Goal: Task Accomplishment & Management: Use online tool/utility

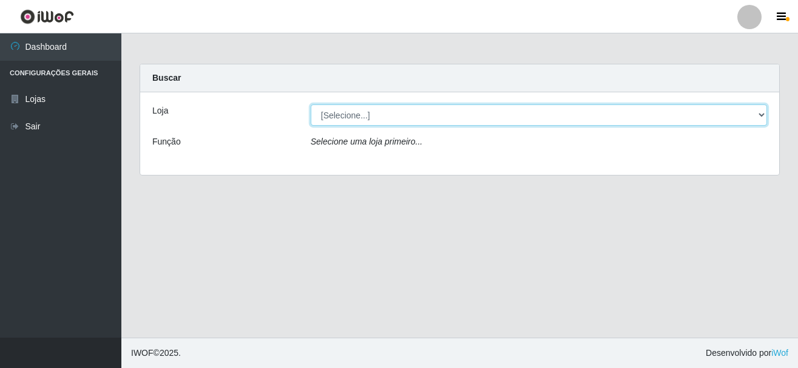
drag, startPoint x: 765, startPoint y: 115, endPoint x: 739, endPoint y: 110, distance: 26.5
click at [765, 115] on select "[Selecione...] [GEOGRAPHIC_DATA] [GEOGRAPHIC_DATA]" at bounding box center [539, 114] width 456 height 21
select select "64"
click at [311, 104] on select "[Selecione...] [GEOGRAPHIC_DATA] [GEOGRAPHIC_DATA]" at bounding box center [539, 114] width 456 height 21
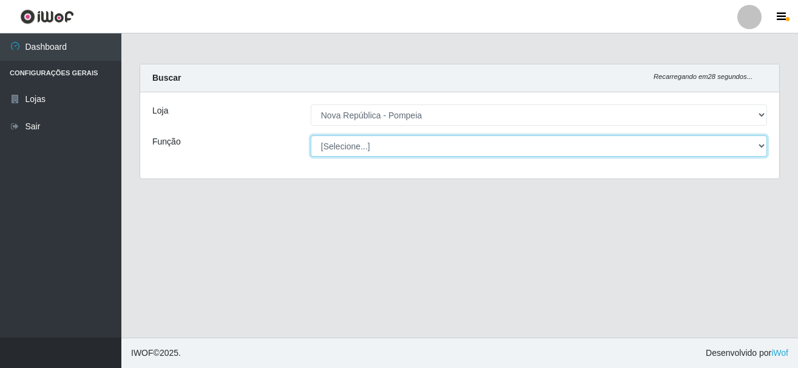
click at [759, 143] on select "[Selecione...] Balconista Operador de Caixa Recepcionista Repositor" at bounding box center [539, 145] width 456 height 21
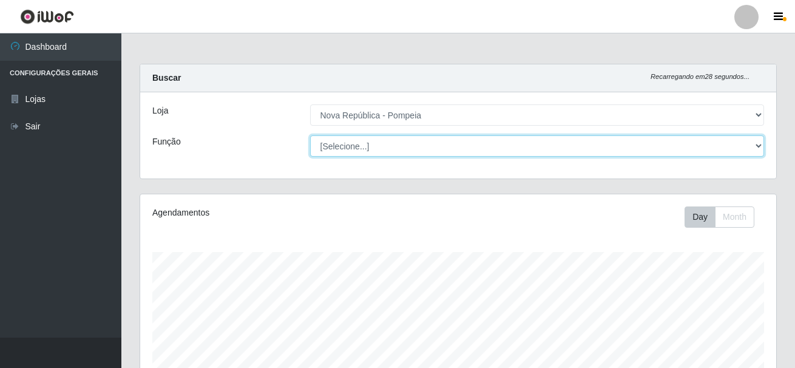
click at [764, 144] on select "[Selecione...] Balconista Operador de Caixa Recepcionista Repositor" at bounding box center [537, 145] width 455 height 21
click at [758, 145] on select "[Selecione...] Balconista Operador de Caixa Recepcionista Repositor" at bounding box center [537, 145] width 455 height 21
select select "22"
click at [310, 135] on select "[Selecione...] Balconista Operador de Caixa Recepcionista Repositor" at bounding box center [537, 145] width 455 height 21
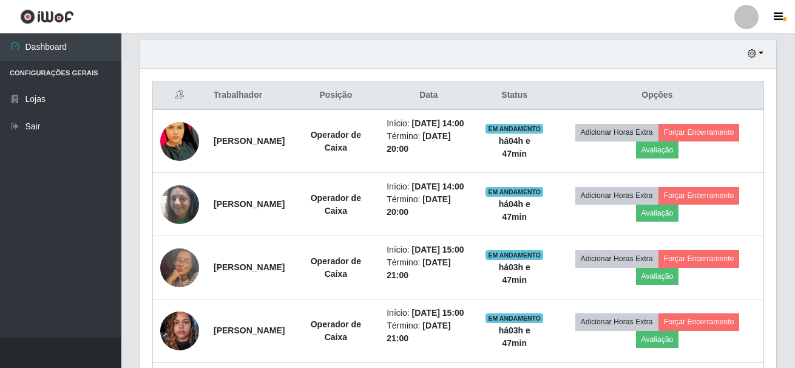
scroll to position [378, 0]
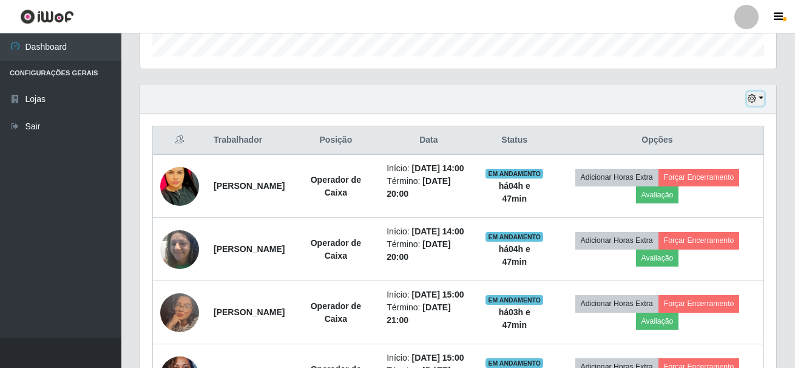
click at [761, 100] on button "button" at bounding box center [755, 99] width 17 height 14
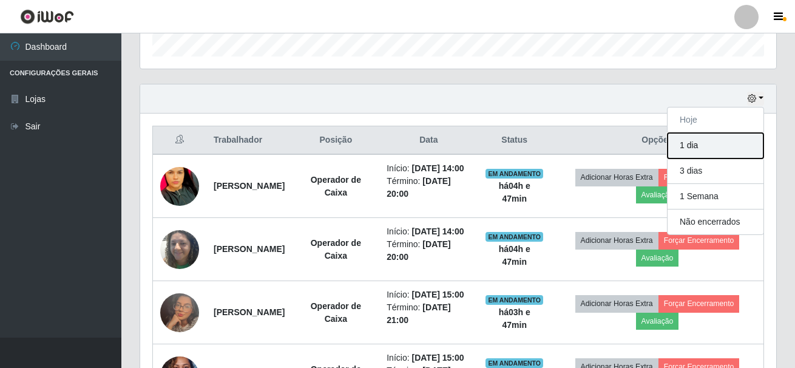
click at [720, 140] on button "1 dia" at bounding box center [716, 145] width 96 height 25
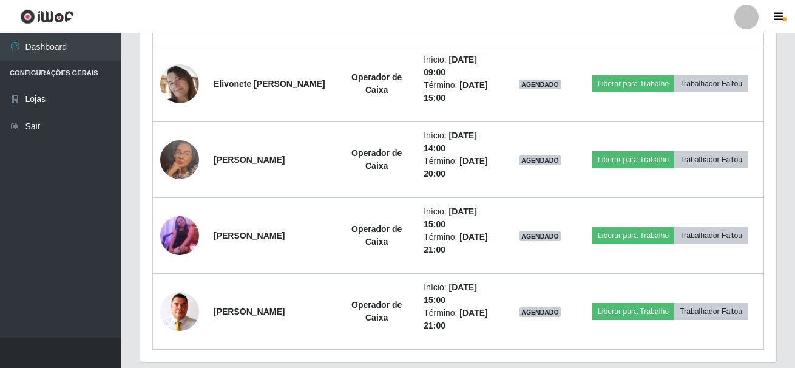
scroll to position [1360, 0]
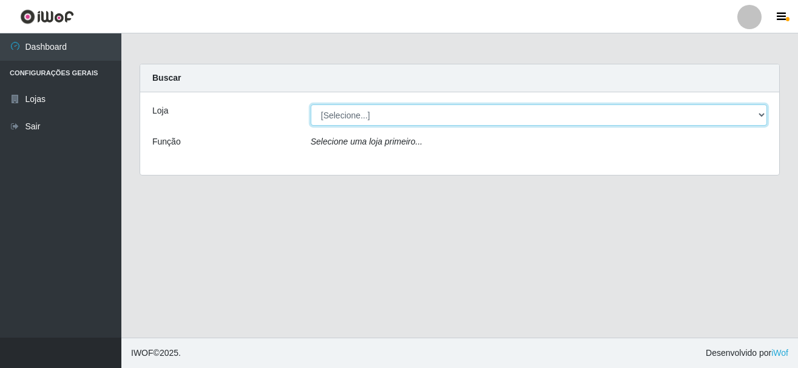
click at [761, 114] on select "[Selecione...] [GEOGRAPHIC_DATA] [GEOGRAPHIC_DATA]" at bounding box center [539, 114] width 456 height 21
select select "64"
click at [311, 104] on select "[Selecione...] [GEOGRAPHIC_DATA] [GEOGRAPHIC_DATA]" at bounding box center [539, 114] width 456 height 21
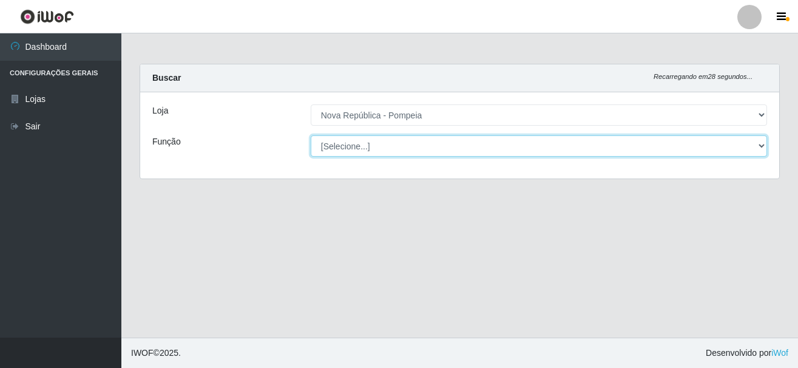
click at [763, 144] on select "[Selecione...] Balconista Operador de Caixa Recepcionista Repositor" at bounding box center [539, 145] width 456 height 21
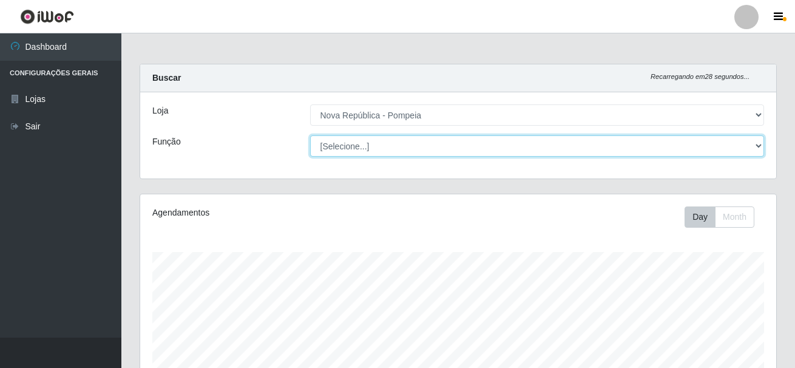
scroll to position [252, 636]
select select "22"
click at [310, 135] on select "[Selecione...] Balconista Operador de Caixa Recepcionista Repositor" at bounding box center [537, 145] width 455 height 21
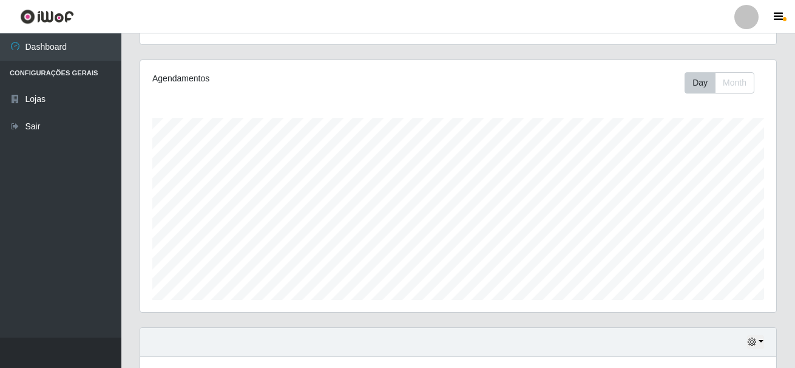
scroll to position [29, 0]
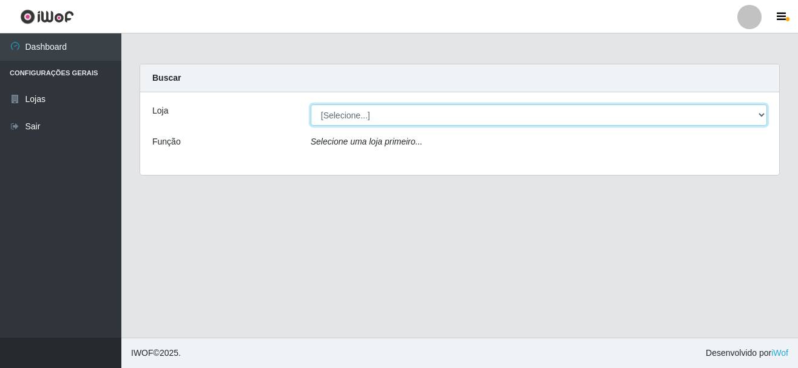
drag, startPoint x: 415, startPoint y: 111, endPoint x: 415, endPoint y: 125, distance: 14.0
click at [415, 111] on select "[Selecione...] [GEOGRAPHIC_DATA] [GEOGRAPHIC_DATA]" at bounding box center [539, 114] width 456 height 21
select select "64"
click at [311, 104] on select "[Selecione...] [GEOGRAPHIC_DATA] [GEOGRAPHIC_DATA]" at bounding box center [539, 114] width 456 height 21
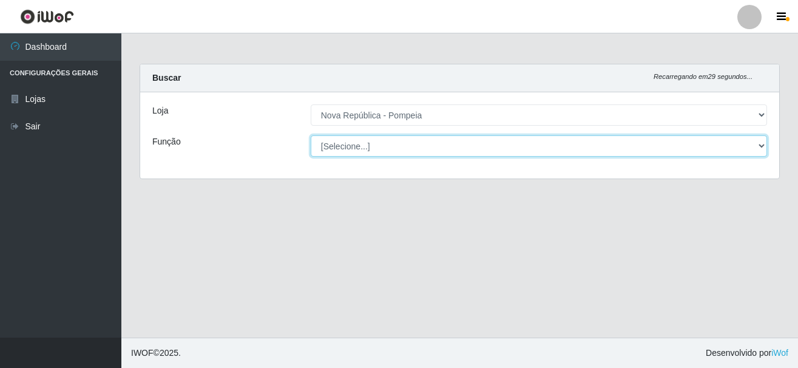
click at [402, 140] on select "[Selecione...] Balconista Operador de Caixa Recepcionista Repositor" at bounding box center [539, 145] width 456 height 21
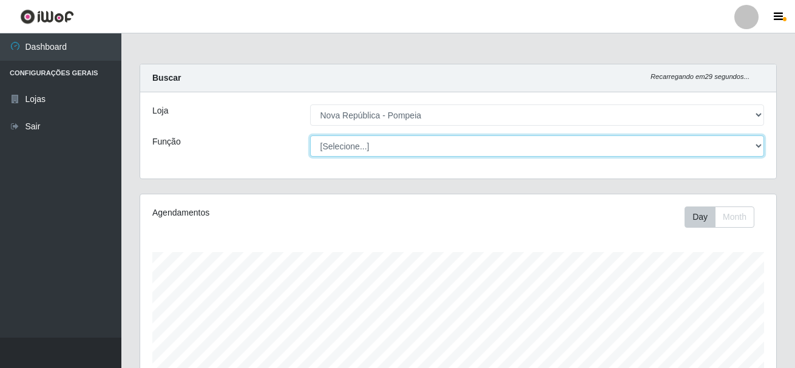
scroll to position [252, 636]
select select "22"
click at [310, 135] on select "[Selecione...] Balconista Operador de Caixa Recepcionista Repositor" at bounding box center [537, 145] width 455 height 21
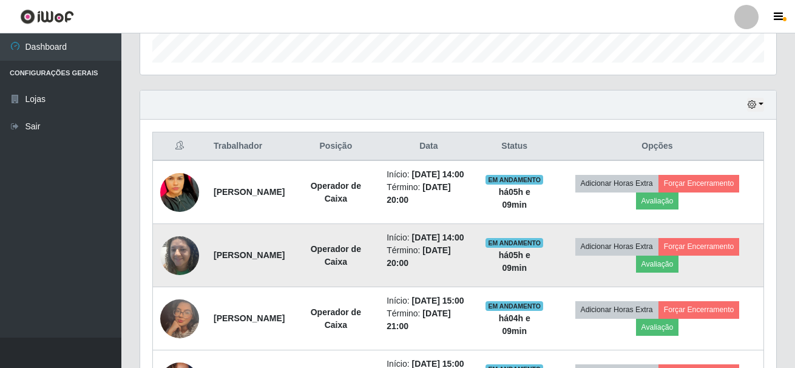
scroll to position [359, 0]
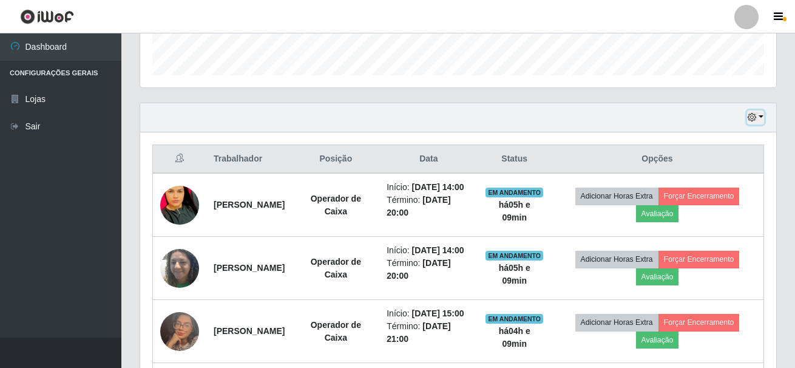
click at [761, 117] on button "button" at bounding box center [755, 117] width 17 height 14
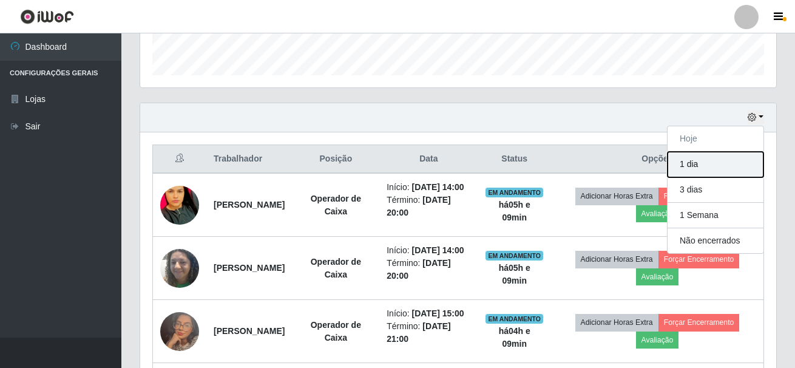
click at [736, 167] on button "1 dia" at bounding box center [716, 164] width 96 height 25
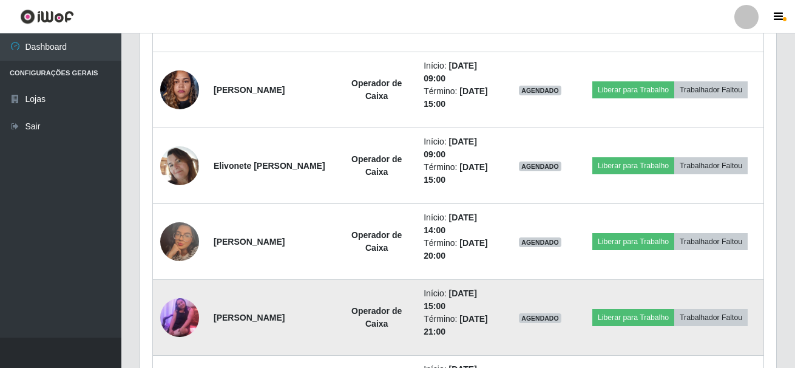
scroll to position [1178, 0]
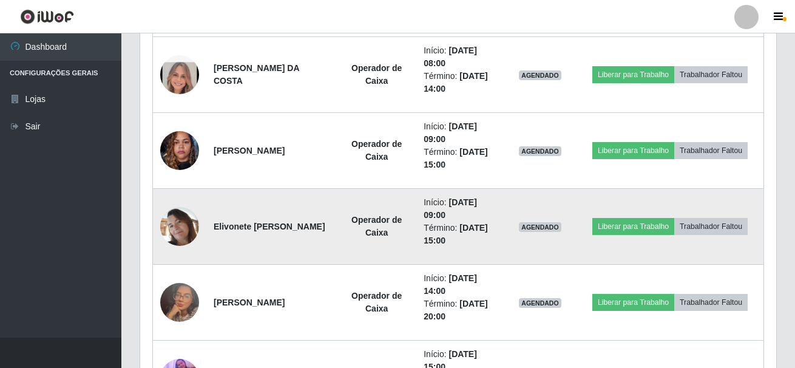
click at [181, 220] on img at bounding box center [179, 226] width 39 height 39
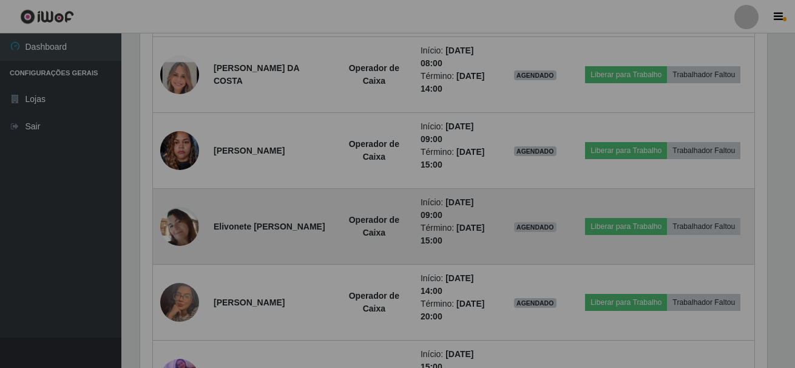
click at [189, 225] on div "× OK Cancel" at bounding box center [397, 184] width 795 height 368
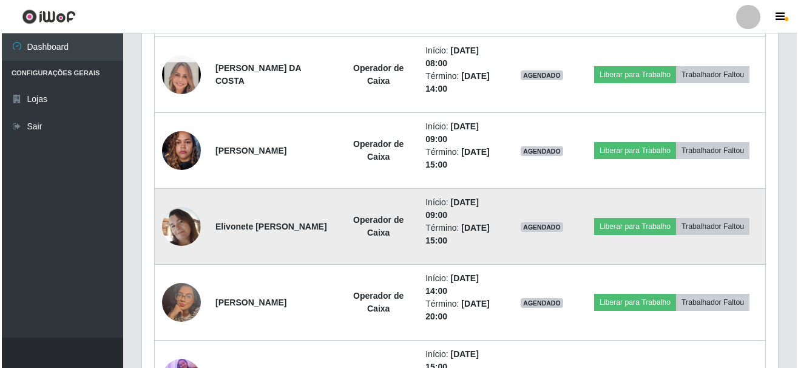
scroll to position [252, 636]
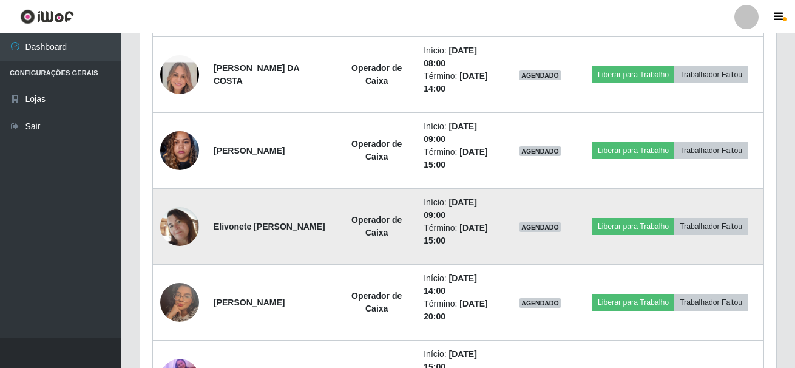
click at [189, 225] on img at bounding box center [179, 226] width 39 height 39
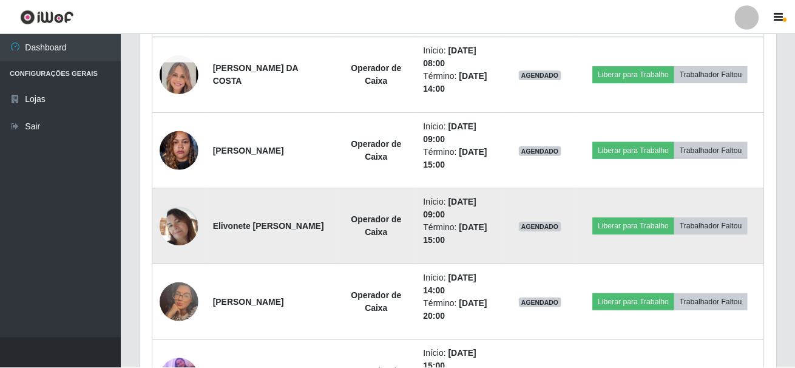
scroll to position [252, 630]
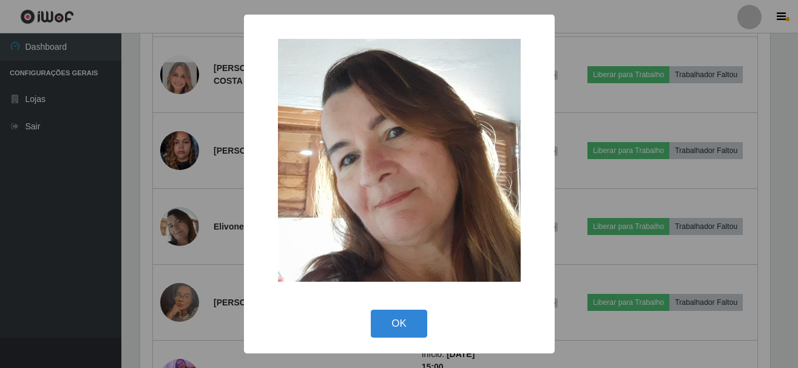
click at [581, 147] on div "× OK Cancel" at bounding box center [399, 184] width 798 height 368
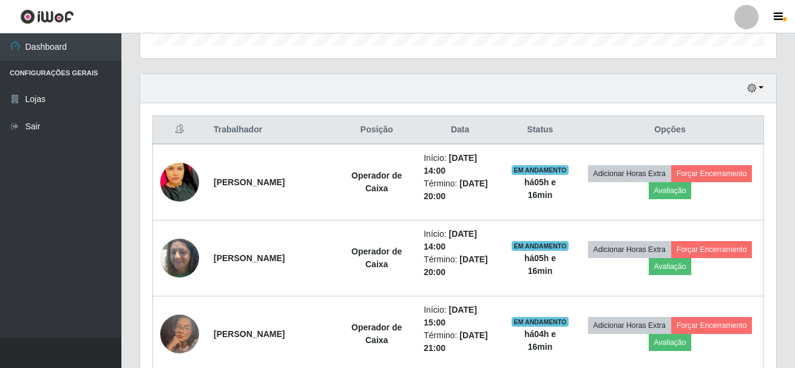
scroll to position [207, 0]
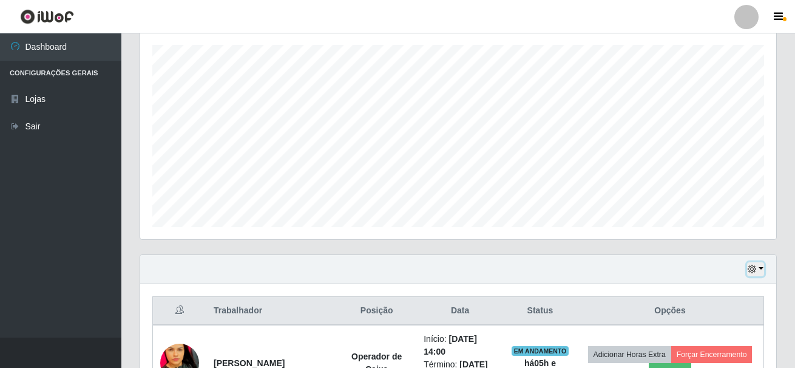
click at [761, 262] on button "button" at bounding box center [755, 269] width 17 height 14
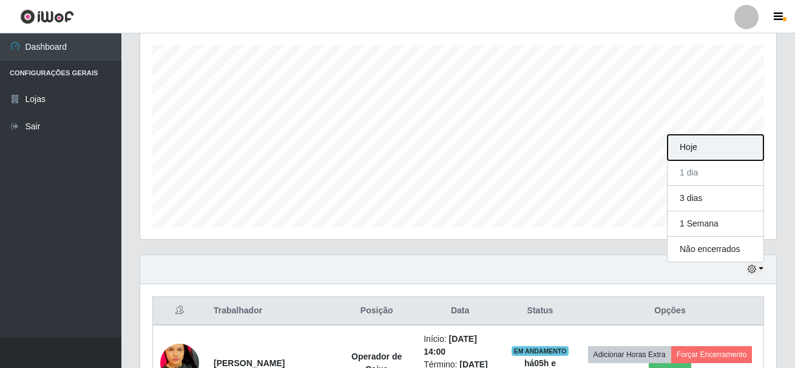
click at [716, 143] on button "Hoje" at bounding box center [716, 147] width 96 height 25
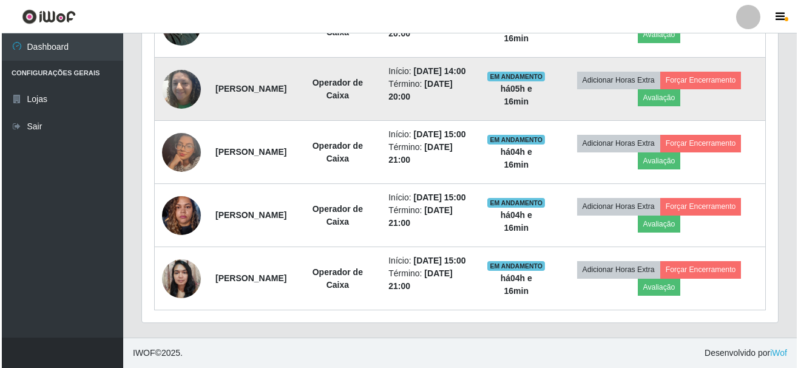
scroll to position [541, 0]
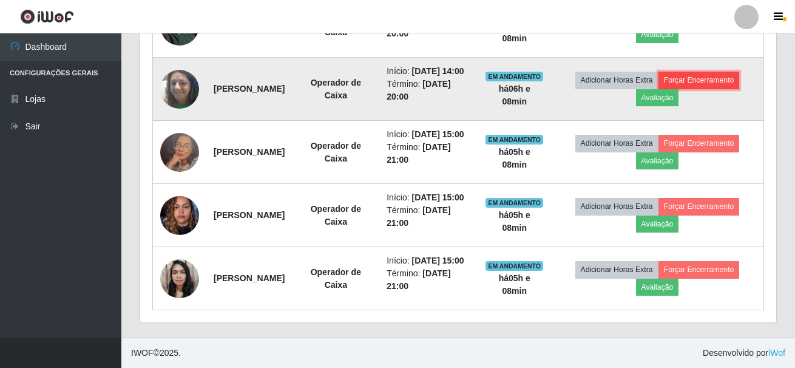
click at [717, 89] on button "Forçar Encerramento" at bounding box center [699, 80] width 81 height 17
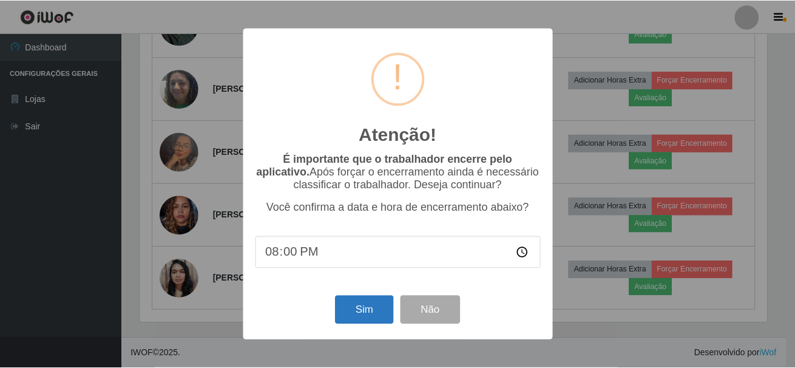
scroll to position [252, 630]
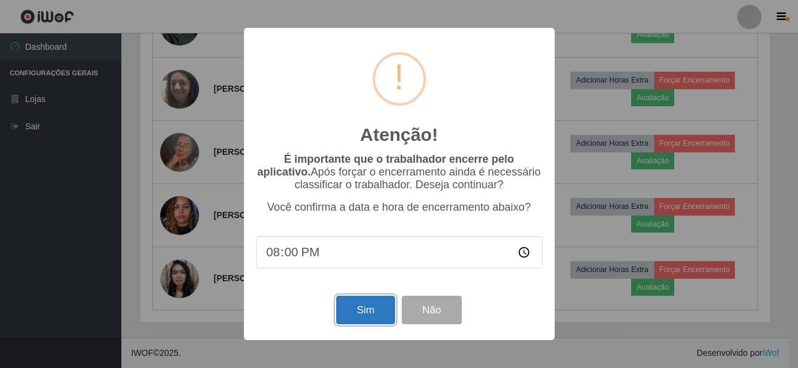
click at [359, 313] on button "Sim" at bounding box center [365, 310] width 59 height 29
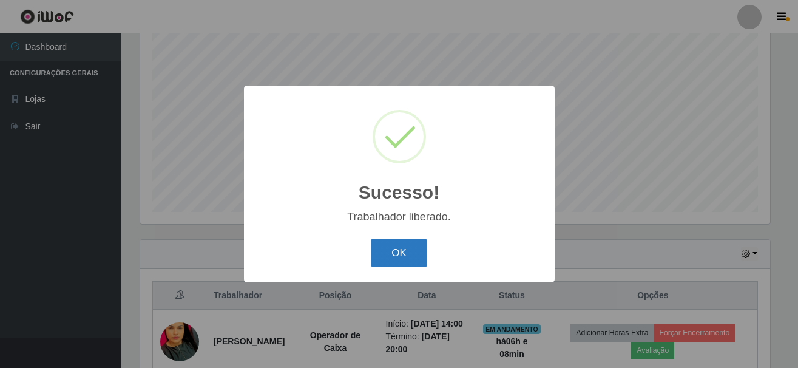
click at [401, 258] on button "OK" at bounding box center [399, 253] width 56 height 29
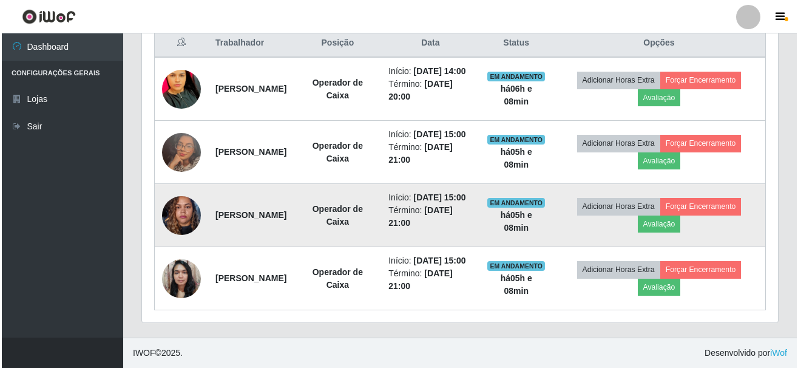
scroll to position [465, 0]
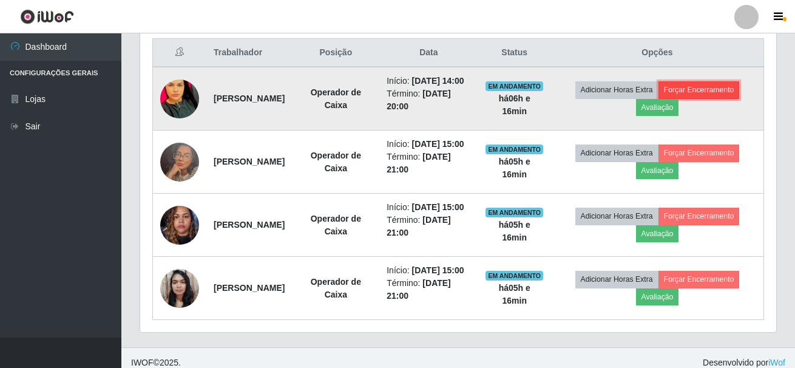
click at [697, 90] on button "Forçar Encerramento" at bounding box center [699, 89] width 81 height 17
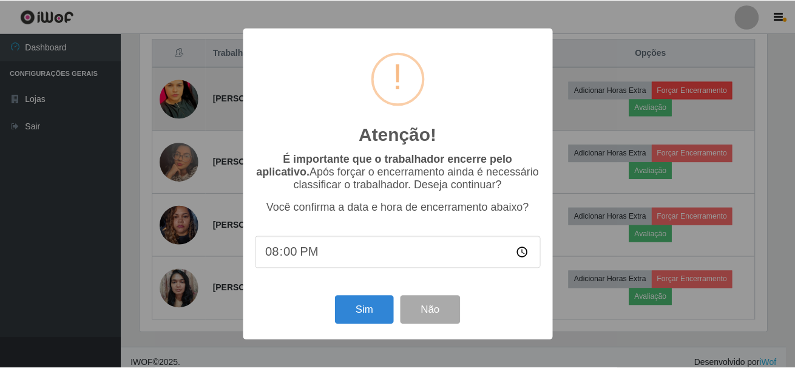
scroll to position [252, 630]
click at [696, 96] on div "Atenção! × É importante que o trabalhador encerre pelo aplicativo. Após forçar …" at bounding box center [399, 184] width 798 height 368
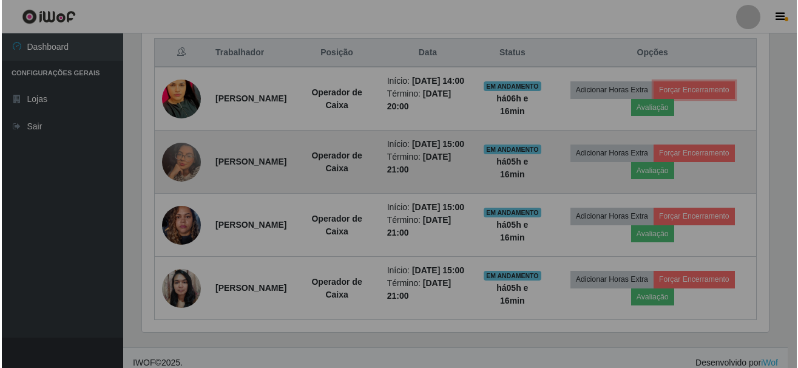
scroll to position [252, 636]
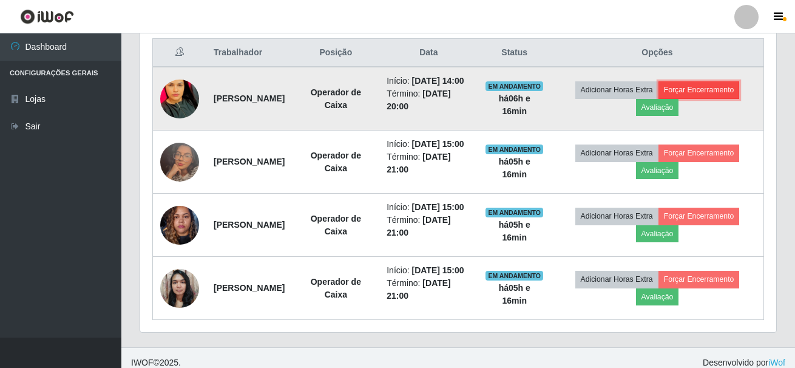
click at [728, 98] on button "Forçar Encerramento" at bounding box center [699, 89] width 81 height 17
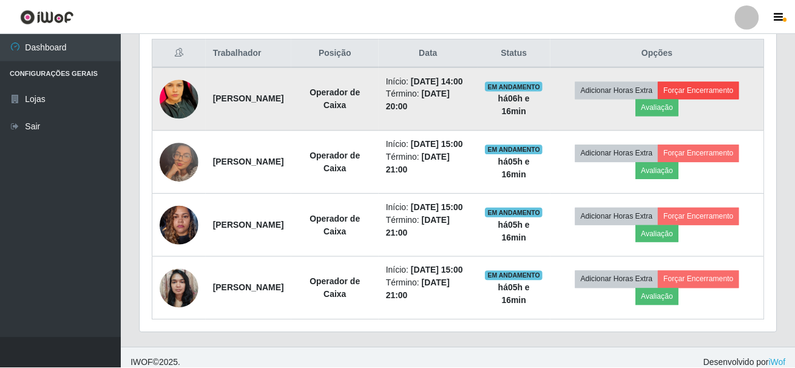
scroll to position [252, 630]
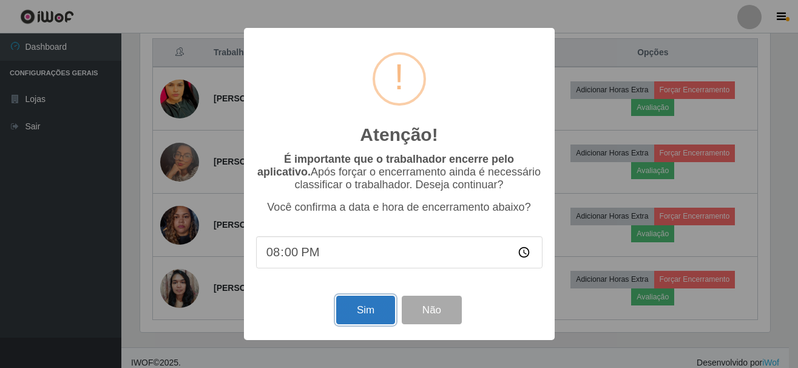
click at [366, 319] on button "Sim" at bounding box center [365, 310] width 59 height 29
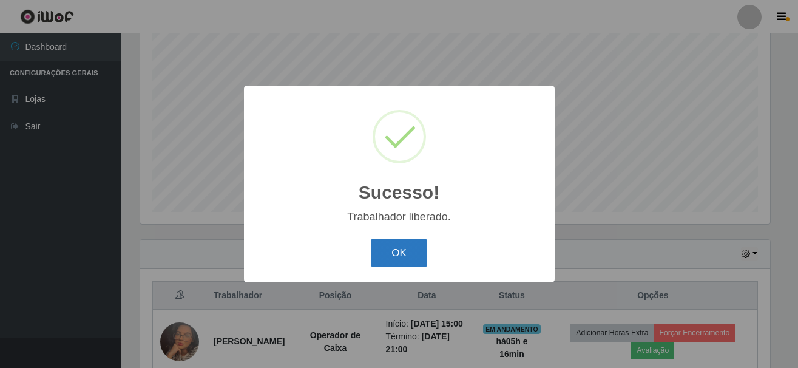
click at [382, 257] on button "OK" at bounding box center [399, 253] width 56 height 29
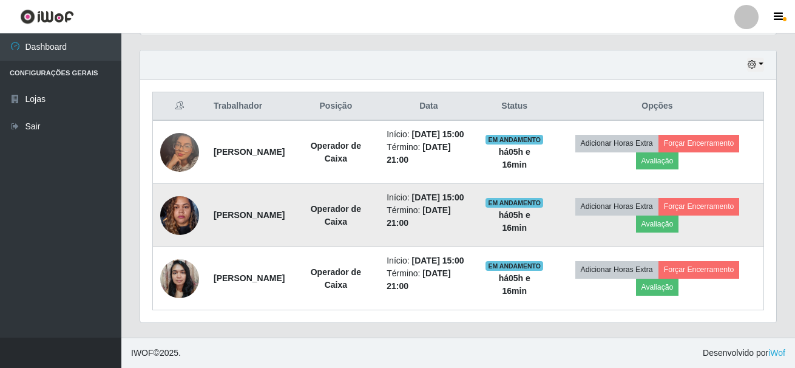
scroll to position [450, 0]
